Goal: Task Accomplishment & Management: Use online tool/utility

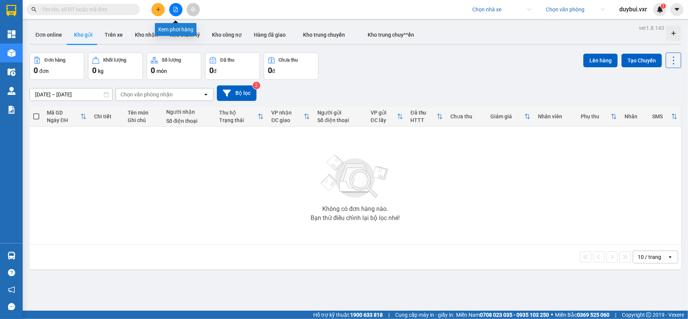
drag, startPoint x: 176, startPoint y: 8, endPoint x: 183, endPoint y: 12, distance: 8.3
click at [178, 9] on icon "file-add" at bounding box center [175, 9] width 5 height 5
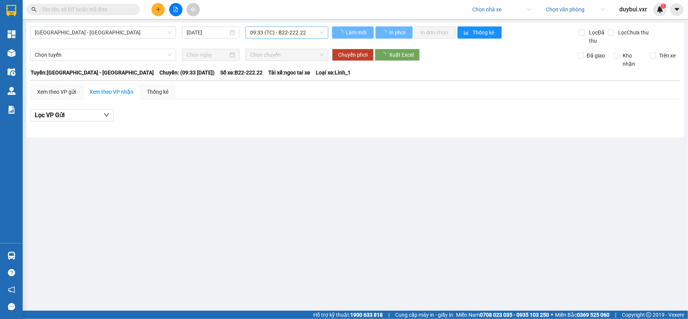
click at [276, 37] on span "09:33 (TC) - B22-222.22" at bounding box center [287, 32] width 74 height 11
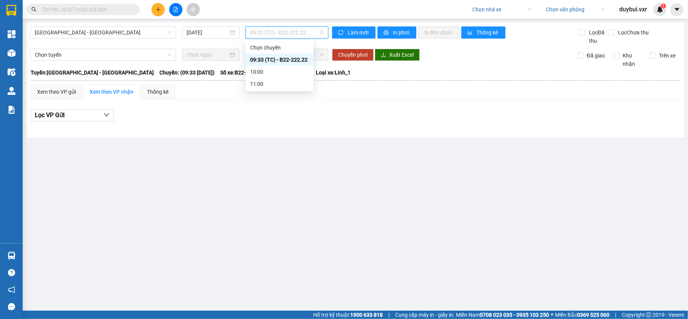
click at [277, 64] on div "09:33 (TC) - B22-222.22" at bounding box center [280, 60] width 68 height 12
click at [359, 103] on div "Xem theo VP gửi Xem theo VP nhận Thống kê Lọc VP Gửi" at bounding box center [356, 106] width 650 height 45
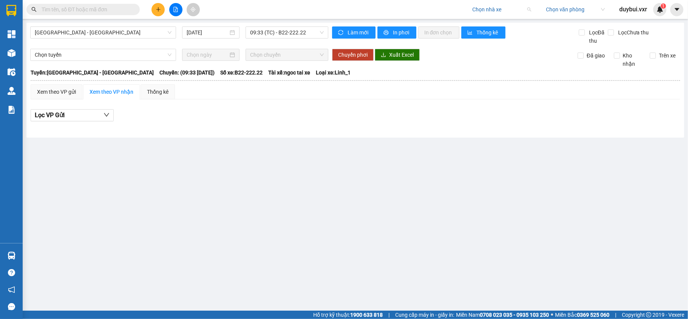
click at [475, 8] on input "search" at bounding box center [499, 9] width 54 height 11
type input "ha lan"
click at [488, 40] on div "Hà Lan" at bounding box center [501, 36] width 59 height 8
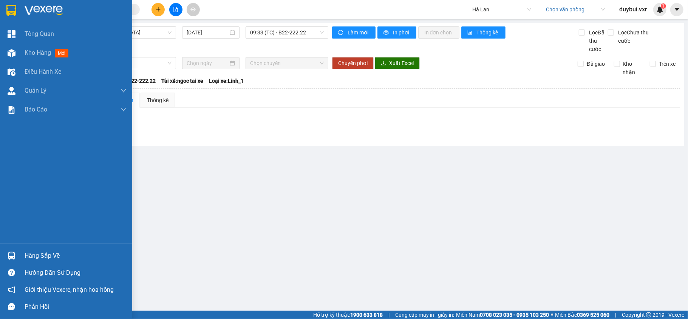
click at [25, 9] on img at bounding box center [44, 10] width 38 height 11
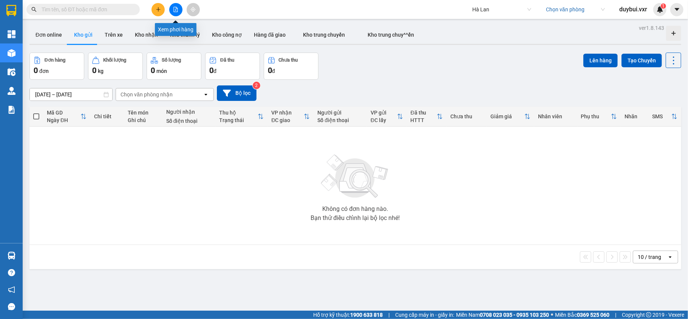
click at [177, 15] on button at bounding box center [175, 9] width 13 height 13
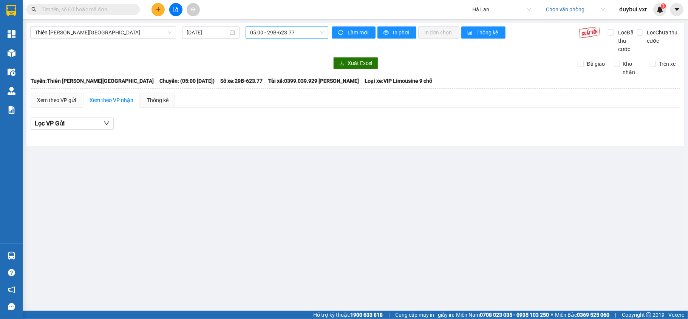
click at [293, 31] on span "05:00 - 29B-623.77" at bounding box center [287, 32] width 74 height 11
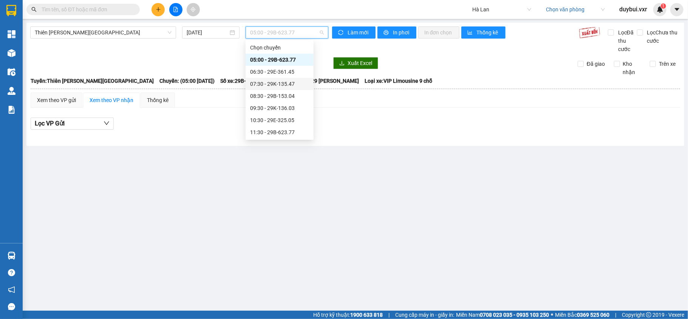
click at [282, 84] on div "07:30 - 29K-135.47" at bounding box center [279, 84] width 59 height 8
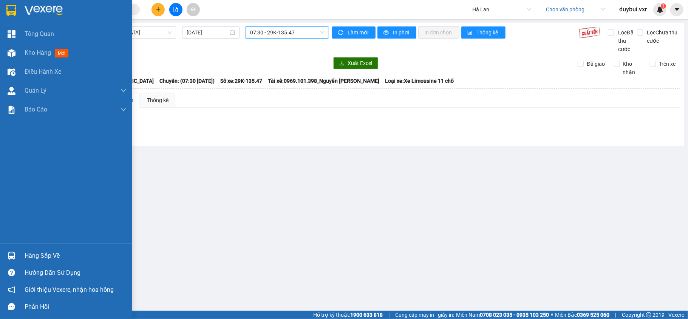
click at [17, 8] on div at bounding box center [11, 10] width 13 height 13
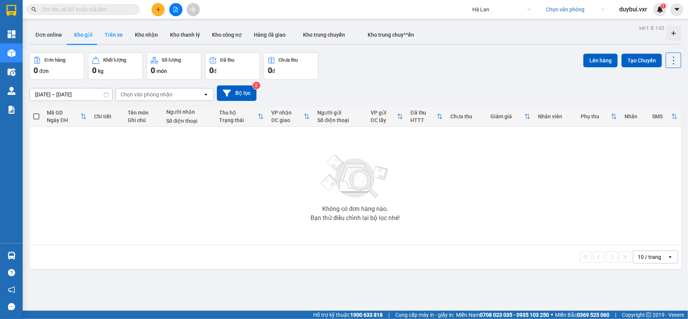
click at [107, 35] on button "Trên xe" at bounding box center [114, 35] width 30 height 18
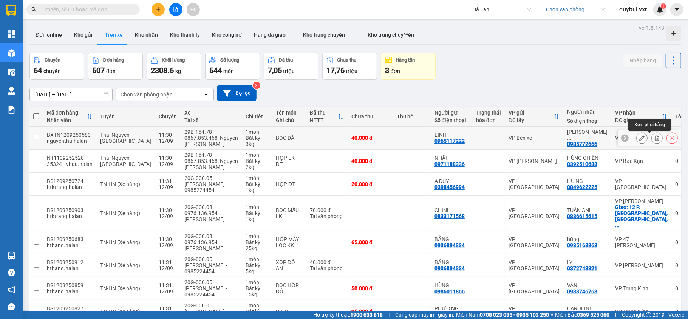
click at [655, 138] on icon at bounding box center [657, 137] width 5 height 5
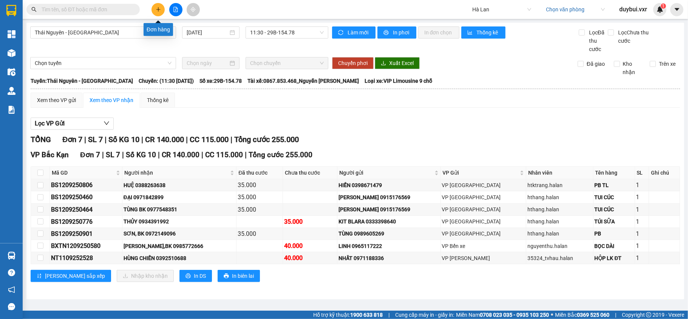
click at [154, 12] on button at bounding box center [158, 9] width 13 height 13
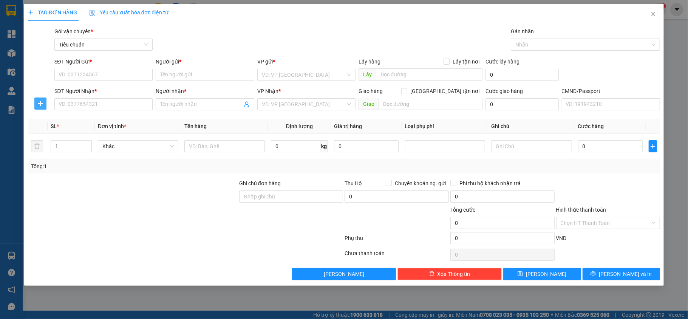
click at [37, 103] on icon "plus" at bounding box center [40, 104] width 6 height 6
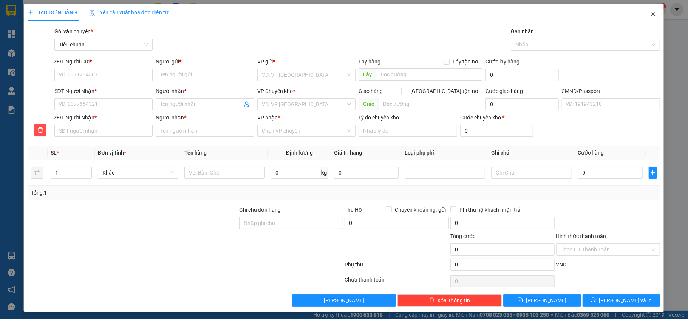
click at [651, 15] on icon "close" at bounding box center [653, 14] width 4 height 5
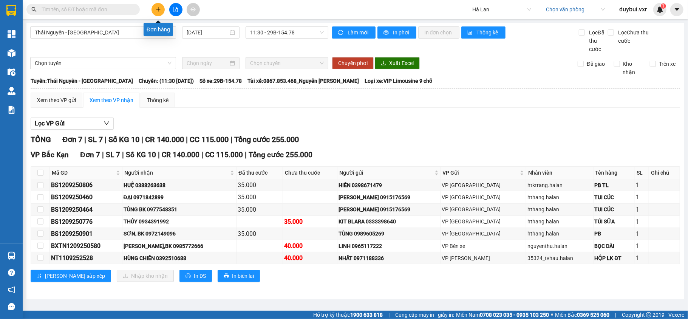
click at [158, 13] on button at bounding box center [158, 9] width 13 height 13
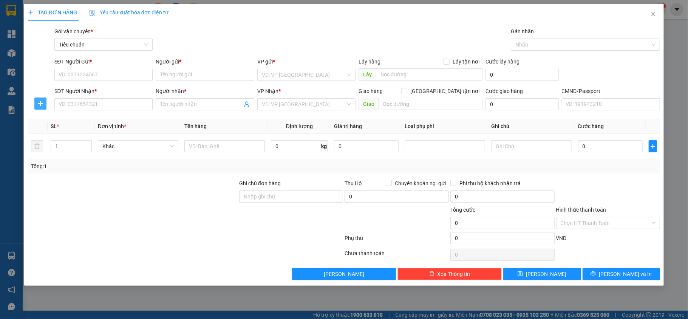
click at [37, 104] on icon "plus" at bounding box center [40, 104] width 6 height 6
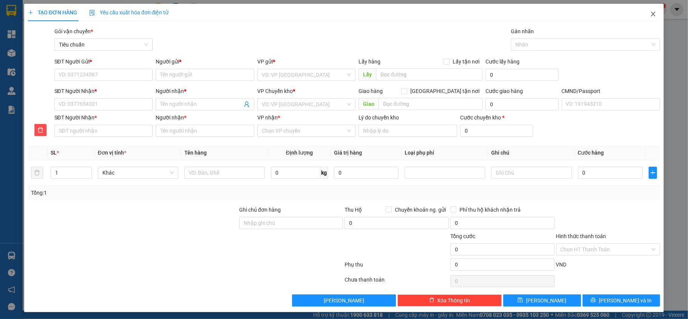
click at [650, 16] on icon "close" at bounding box center [653, 14] width 6 height 6
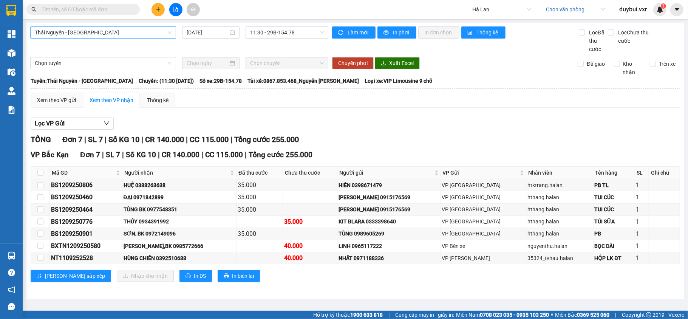
click at [131, 35] on span "Thái Nguyên - [GEOGRAPHIC_DATA]" at bounding box center [103, 32] width 137 height 11
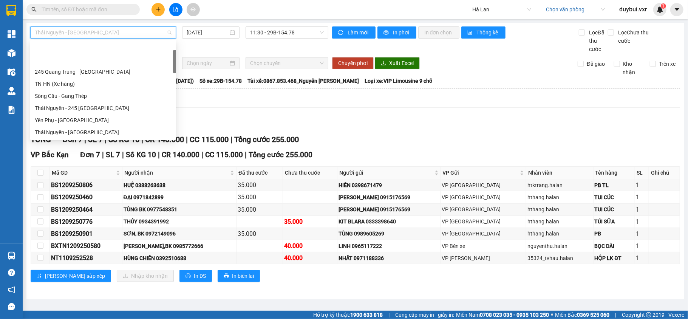
scroll to position [36, 0]
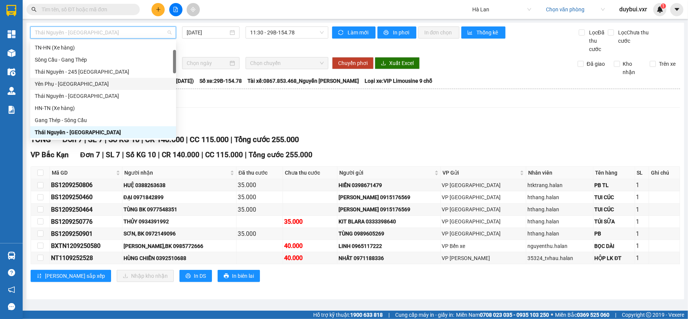
click at [200, 50] on div "Thái Nguyên - [GEOGRAPHIC_DATA] [DATE] 11:30 - 29B-154.78" at bounding box center [179, 39] width 298 height 27
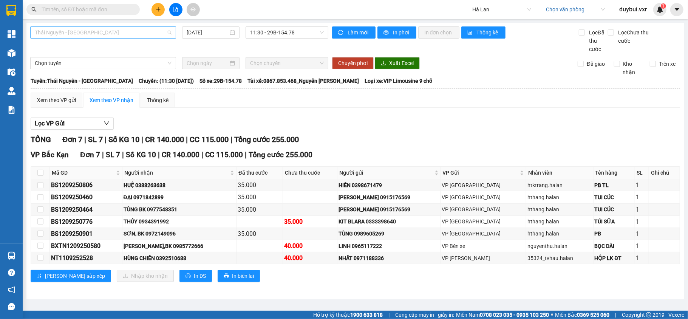
click at [136, 35] on span "Thái Nguyên - [GEOGRAPHIC_DATA]" at bounding box center [103, 32] width 137 height 11
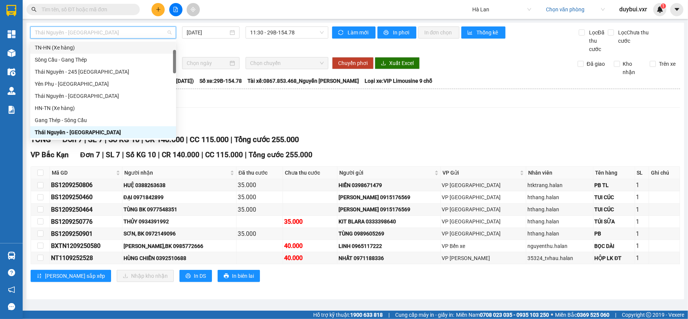
click at [197, 47] on div "Thái Nguyên - [GEOGRAPHIC_DATA] [DATE] 11:30 - 29B-154.78" at bounding box center [179, 39] width 298 height 27
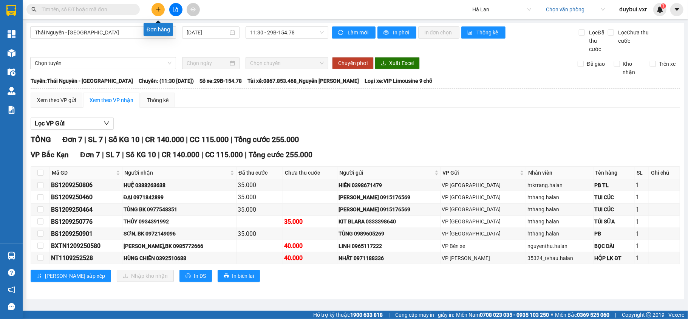
click at [159, 12] on button at bounding box center [158, 9] width 13 height 13
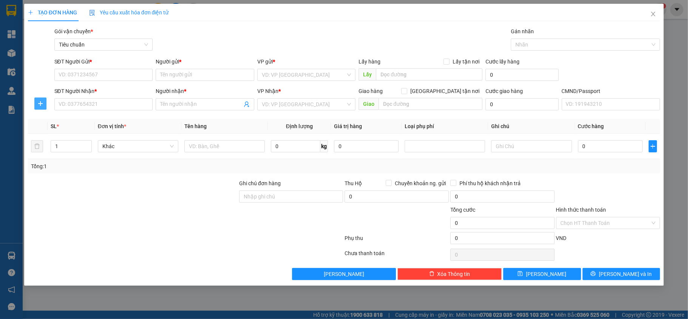
click at [39, 107] on button "button" at bounding box center [40, 103] width 12 height 12
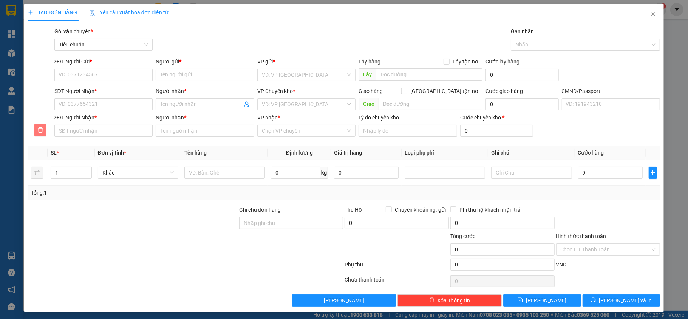
click at [37, 130] on icon "delete" at bounding box center [40, 130] width 6 height 6
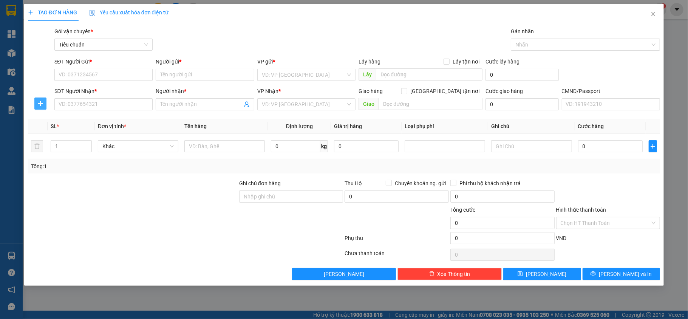
click at [37, 103] on icon "plus" at bounding box center [40, 104] width 6 height 6
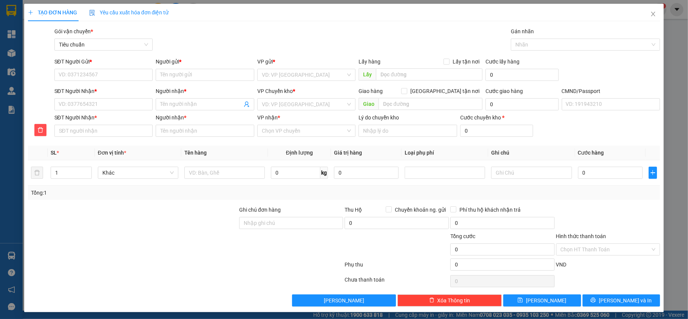
click at [579, 51] on div "Gán nhãn Nhãn" at bounding box center [585, 40] width 149 height 26
click at [650, 13] on icon "close" at bounding box center [653, 14] width 6 height 6
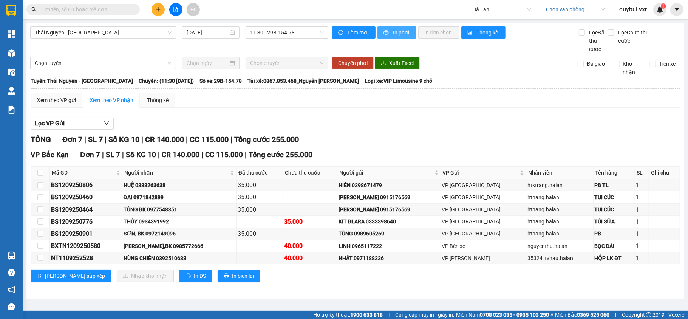
drag, startPoint x: 400, startPoint y: 30, endPoint x: 403, endPoint y: 40, distance: 9.9
click at [401, 31] on span "In phơi" at bounding box center [401, 32] width 17 height 8
click at [680, 9] on icon "caret-down" at bounding box center [677, 9] width 7 height 7
click at [654, 29] on div "Cấu hình nhà xe" at bounding box center [657, 28] width 38 height 8
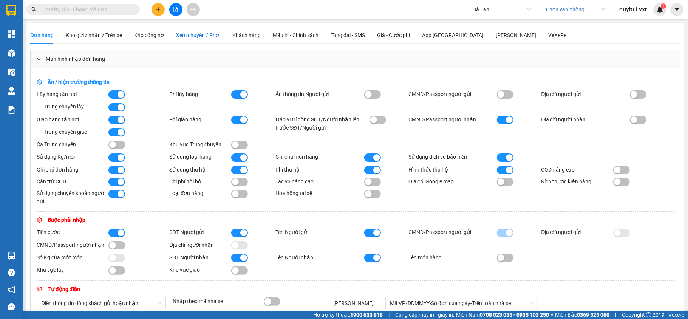
click at [196, 36] on span "Xem chuyến / Phơi" at bounding box center [198, 35] width 44 height 6
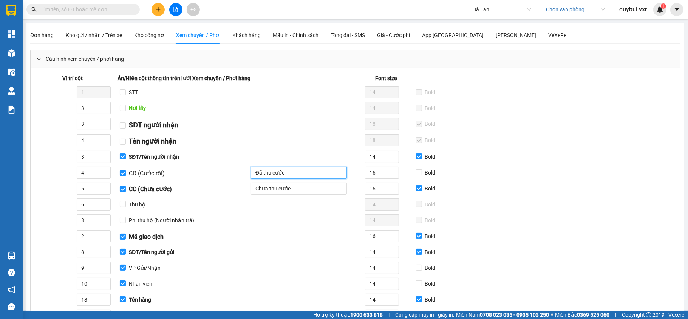
click at [287, 177] on input "Đã thu cước" at bounding box center [299, 173] width 96 height 12
